Goal: Task Accomplishment & Management: Use online tool/utility

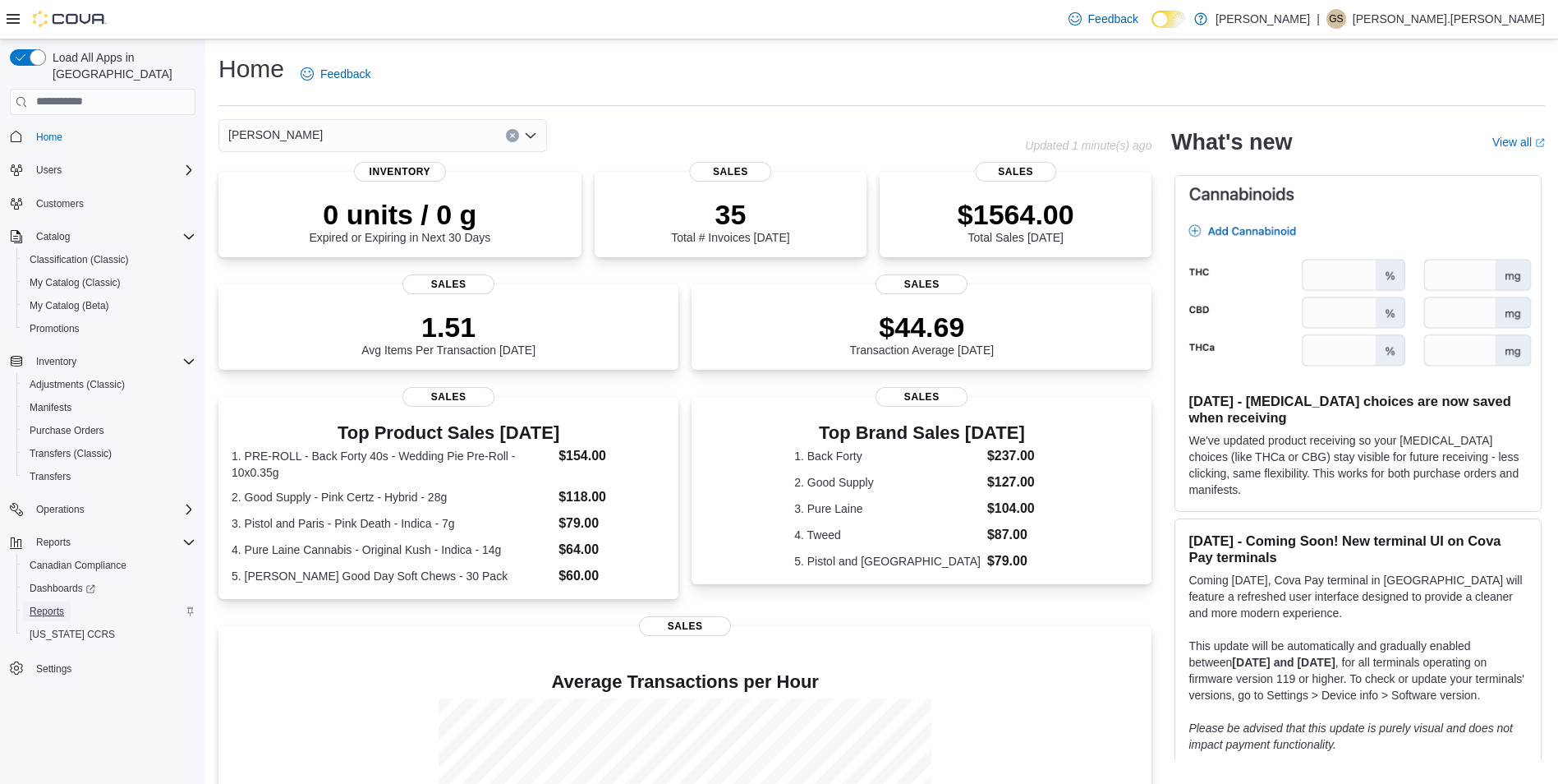
click at [56, 604] on span "Reports" at bounding box center [47, 610] width 34 height 13
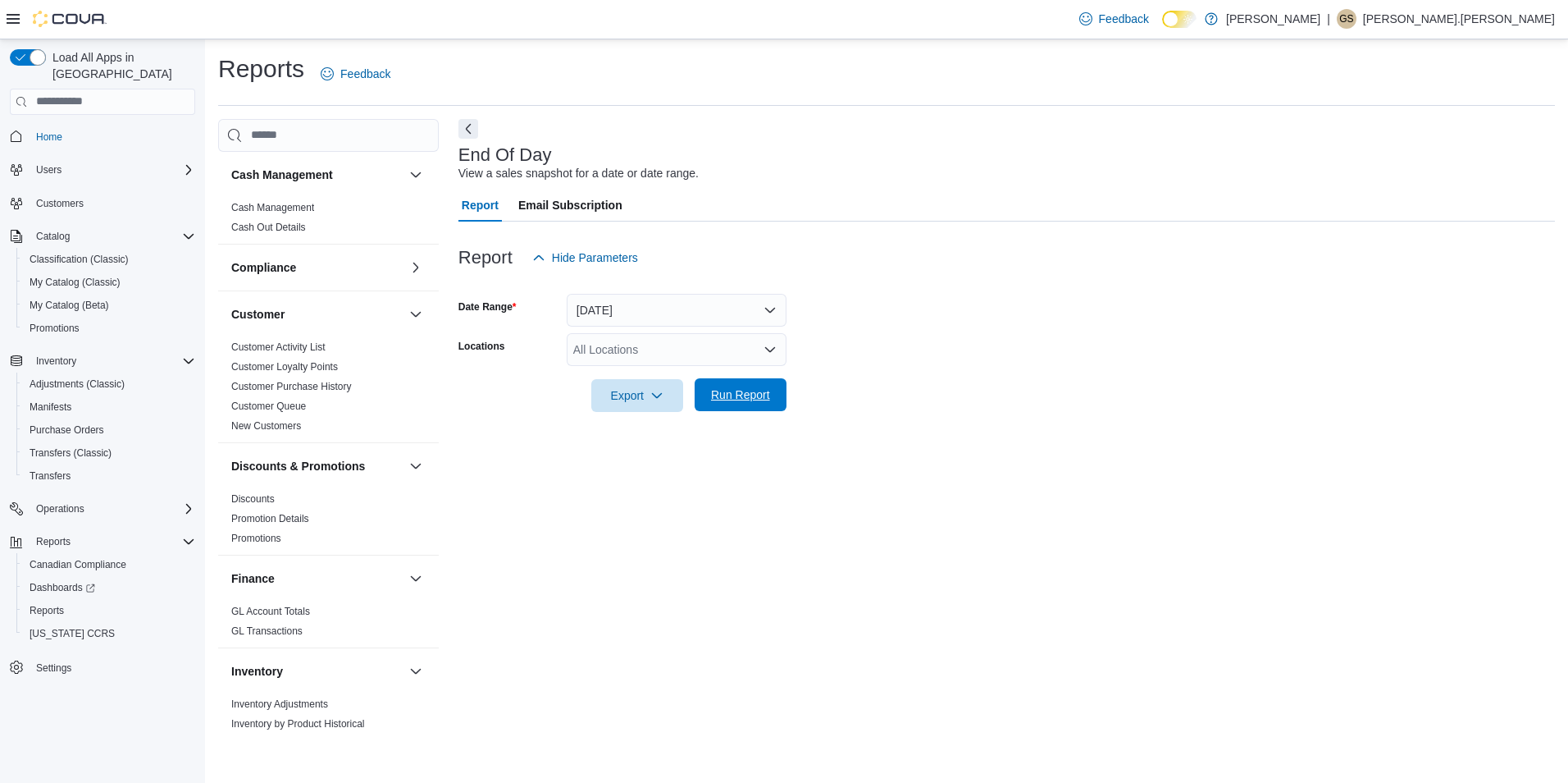
click at [760, 392] on span "Run Report" at bounding box center [740, 394] width 59 height 16
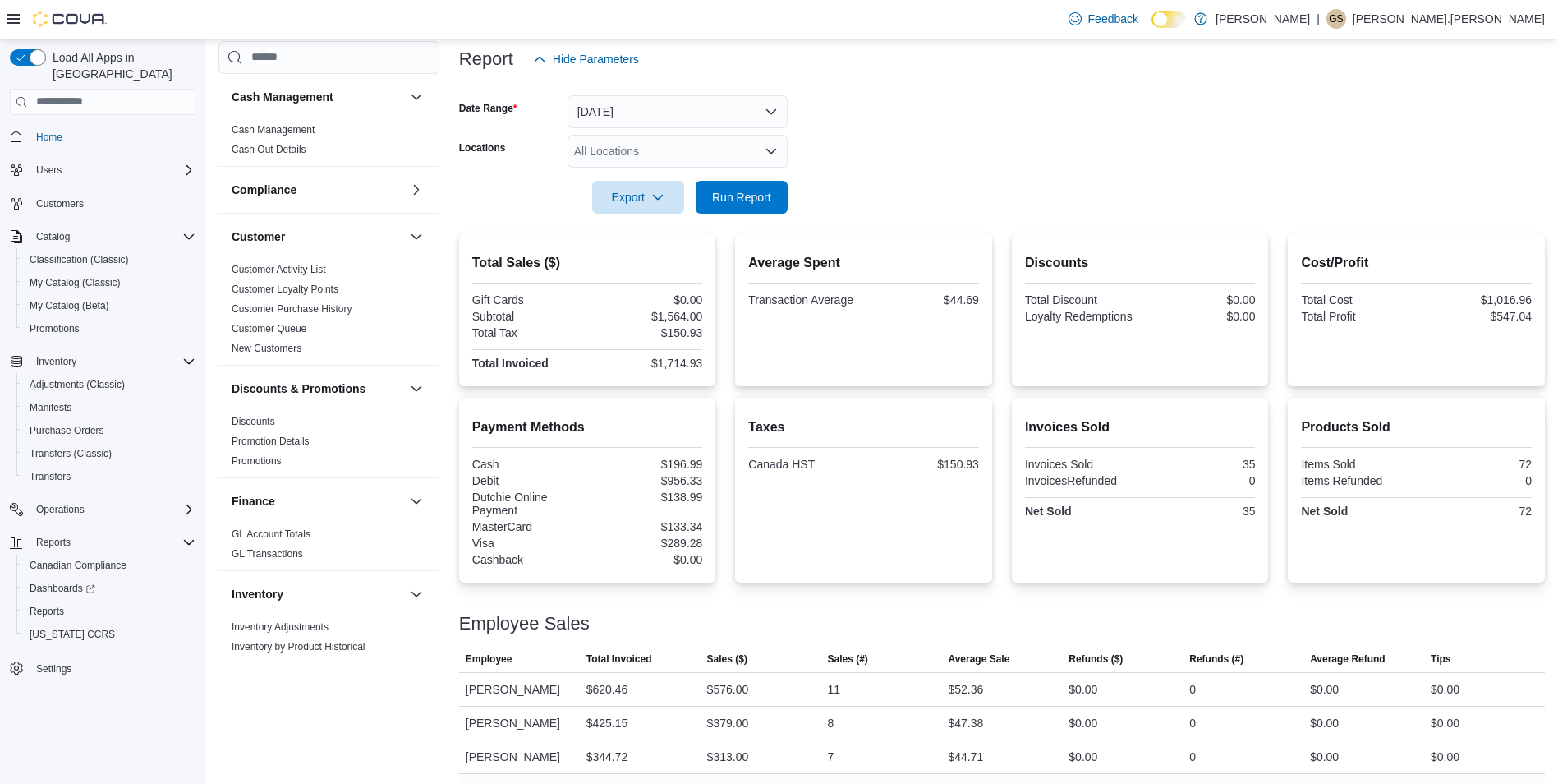
scroll to position [269, 0]
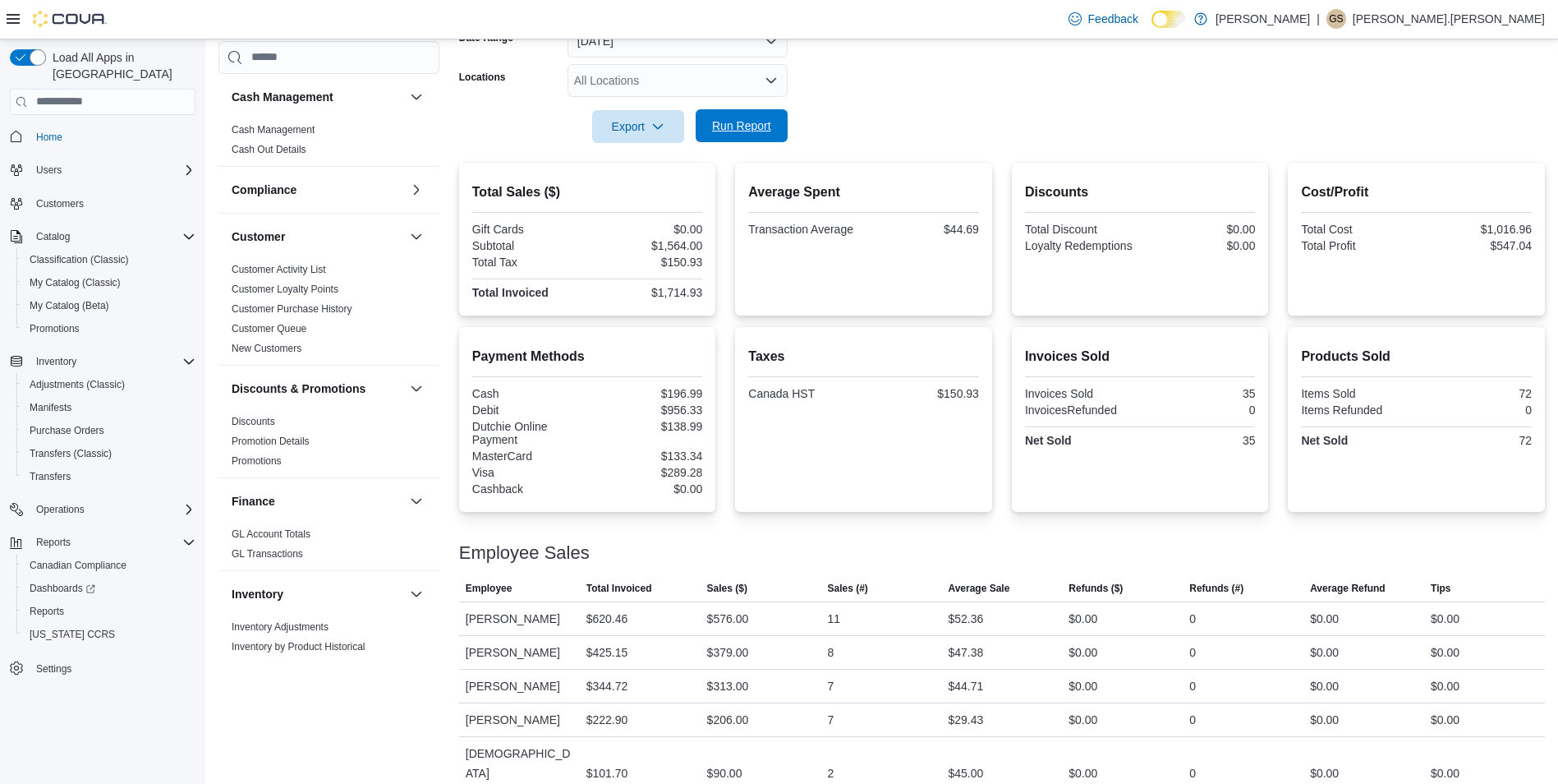
click at [765, 124] on span "Run Report" at bounding box center [741, 125] width 59 height 16
click at [764, 126] on span "Run Report" at bounding box center [741, 125] width 59 height 16
